Goal: Transaction & Acquisition: Purchase product/service

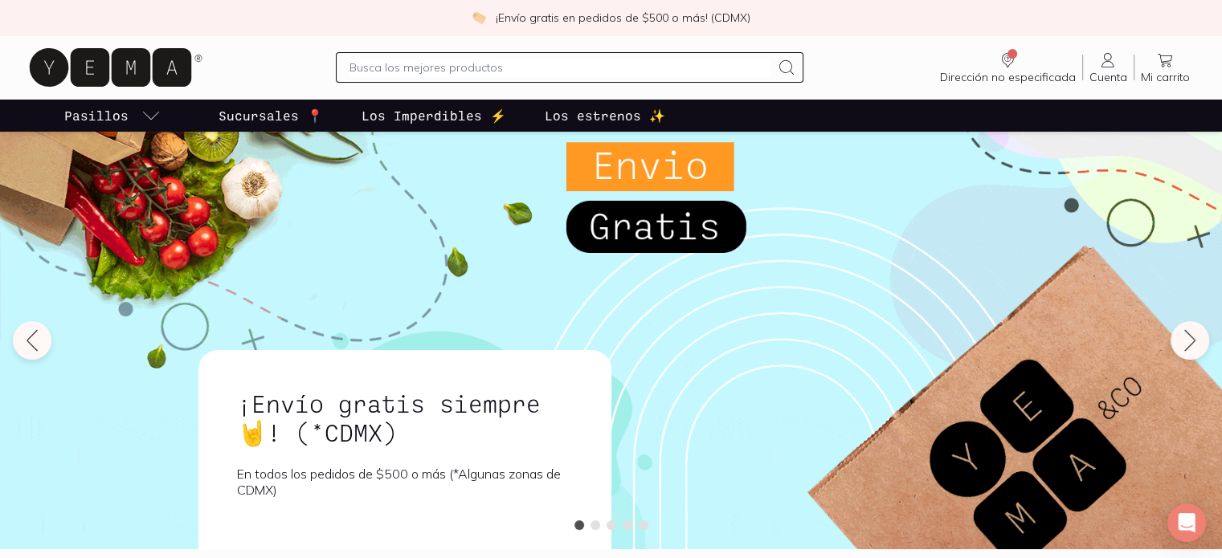
click at [455, 70] on input "text" at bounding box center [560, 67] width 422 height 19
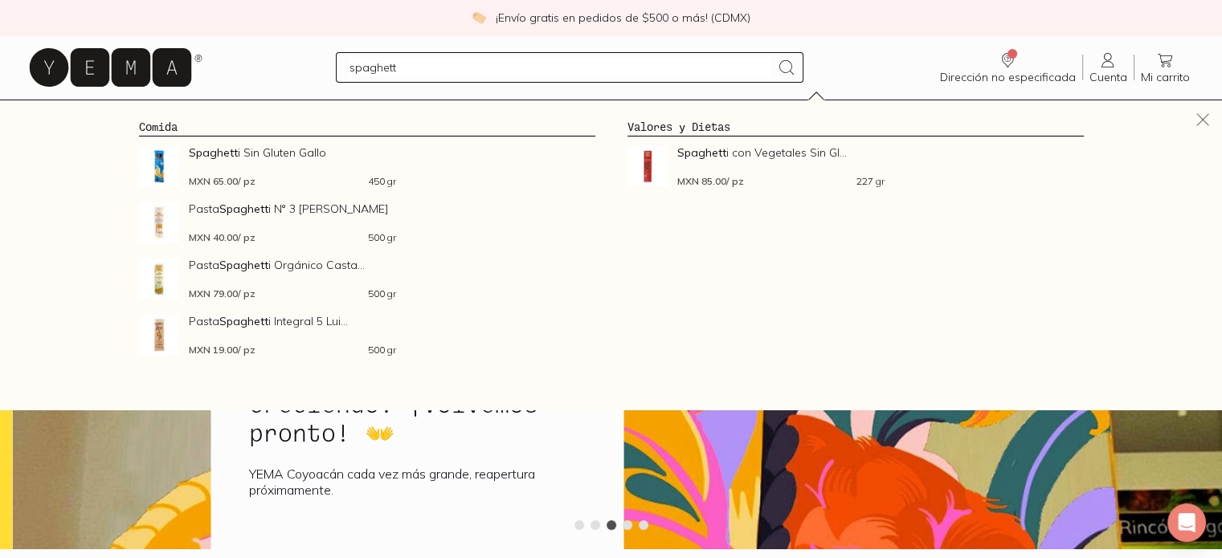
type input "spaghetti"
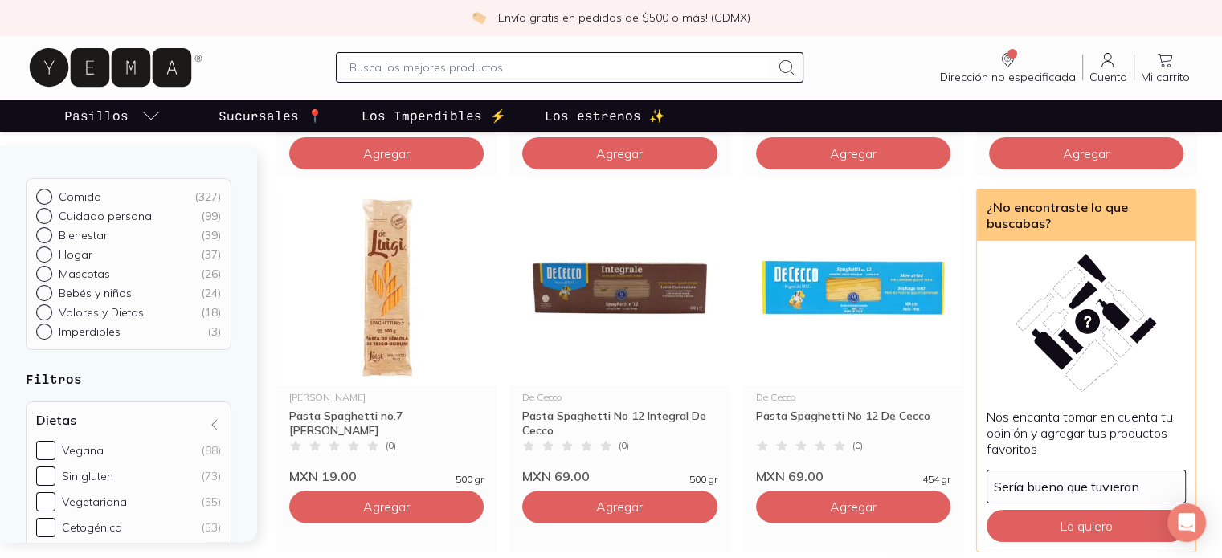
scroll to position [477, 0]
